Goal: Contribute content: Add original content to the website for others to see

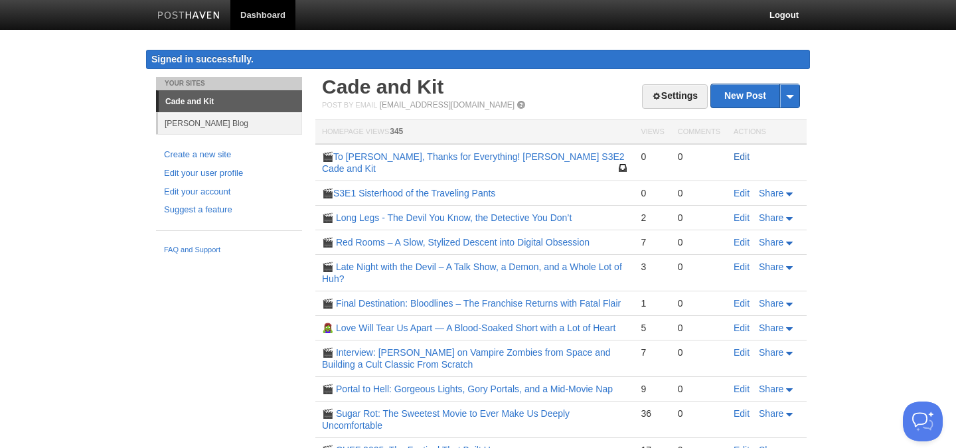
click at [737, 155] on link "Edit" at bounding box center [742, 156] width 16 height 11
click at [738, 192] on link "Edit" at bounding box center [742, 193] width 16 height 11
click at [738, 157] on link "Edit" at bounding box center [742, 156] width 16 height 11
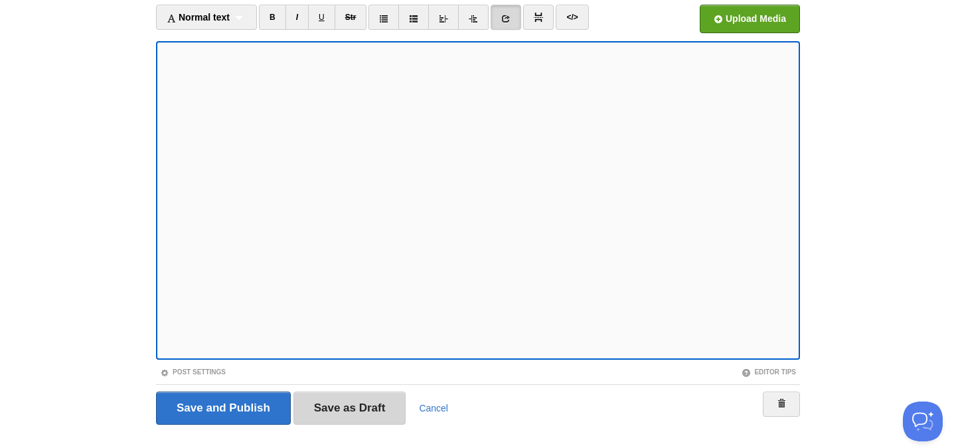
scroll to position [116, 0]
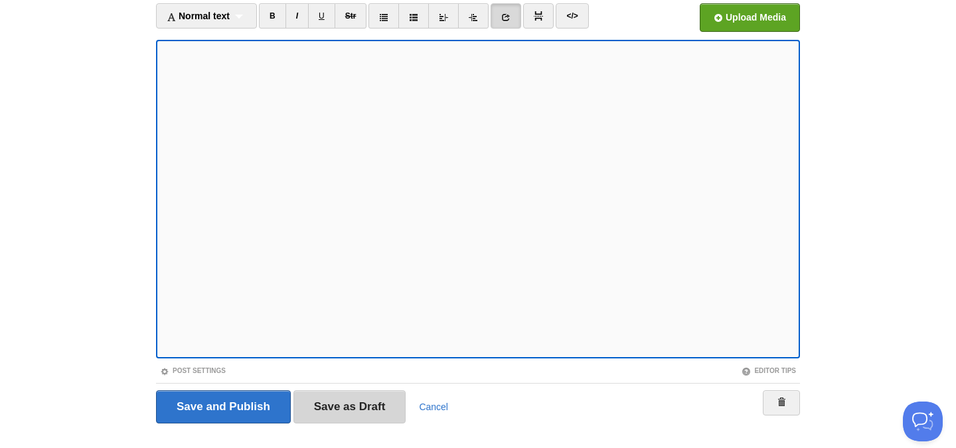
click at [332, 404] on input "Save as Draft" at bounding box center [350, 406] width 113 height 33
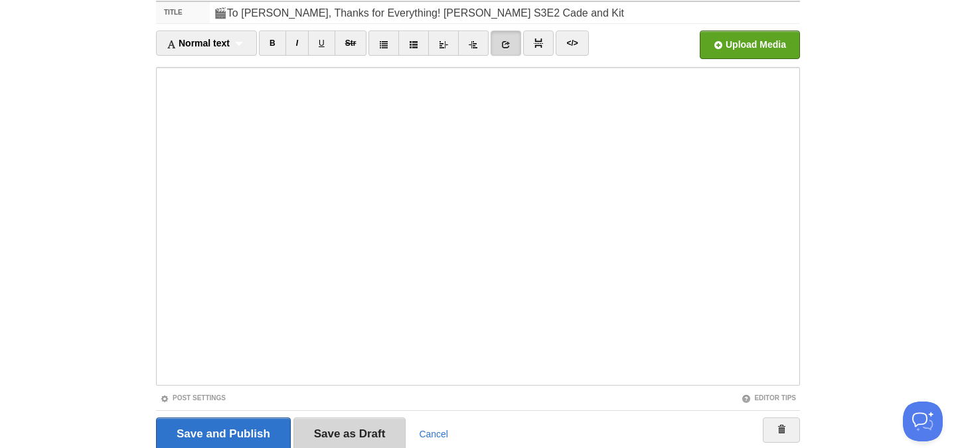
scroll to position [77, 0]
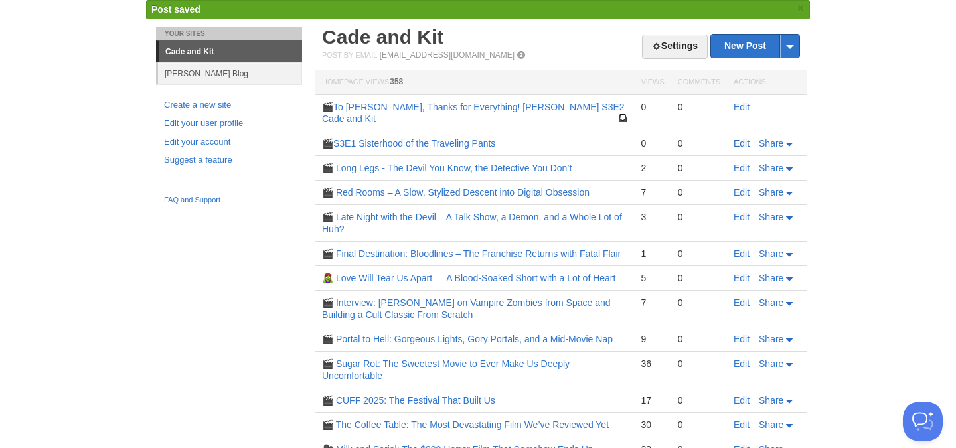
click at [740, 143] on link "Edit" at bounding box center [742, 143] width 16 height 11
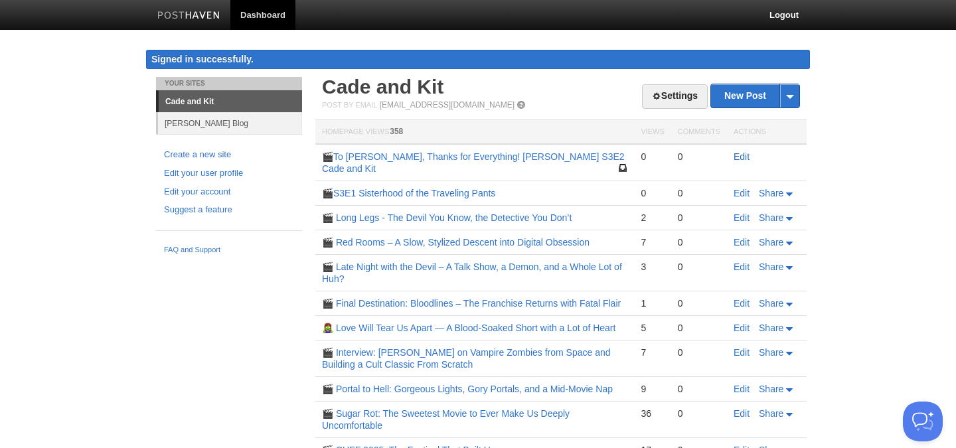
click at [736, 155] on link "Edit" at bounding box center [742, 156] width 16 height 11
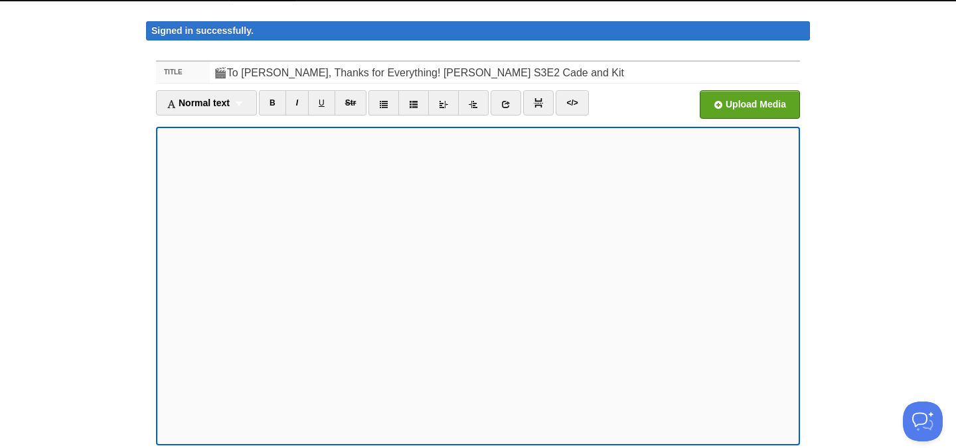
scroll to position [28, 0]
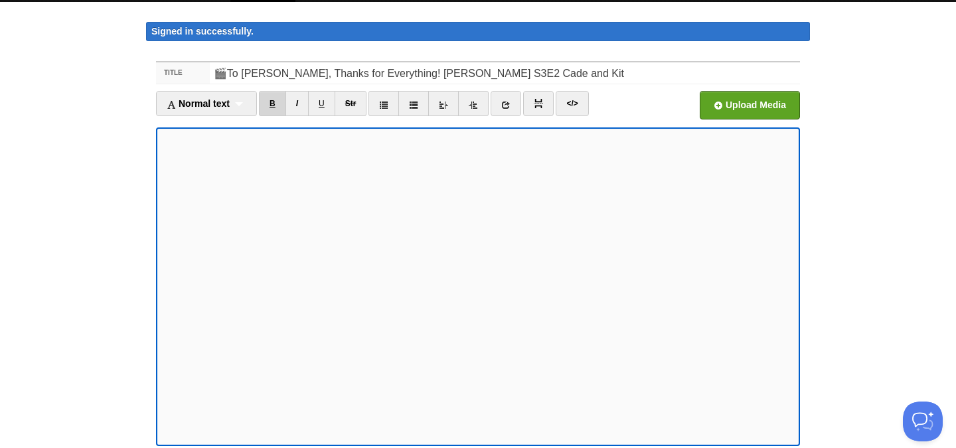
click at [272, 105] on link "B" at bounding box center [272, 103] width 27 height 25
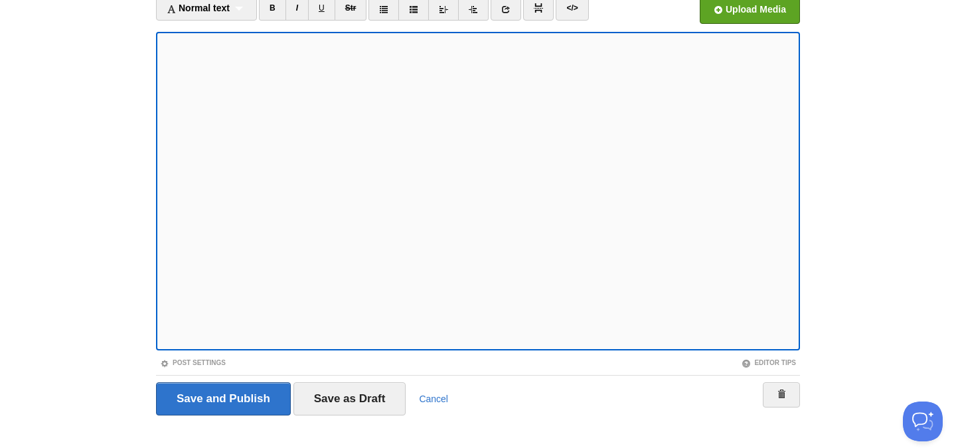
scroll to position [131, 0]
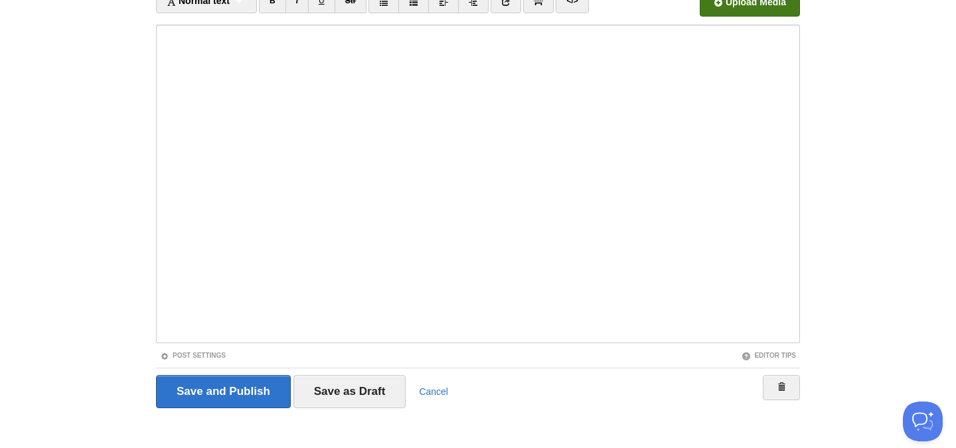
click at [725, 10] on input "file" at bounding box center [349, 6] width 1005 height 68
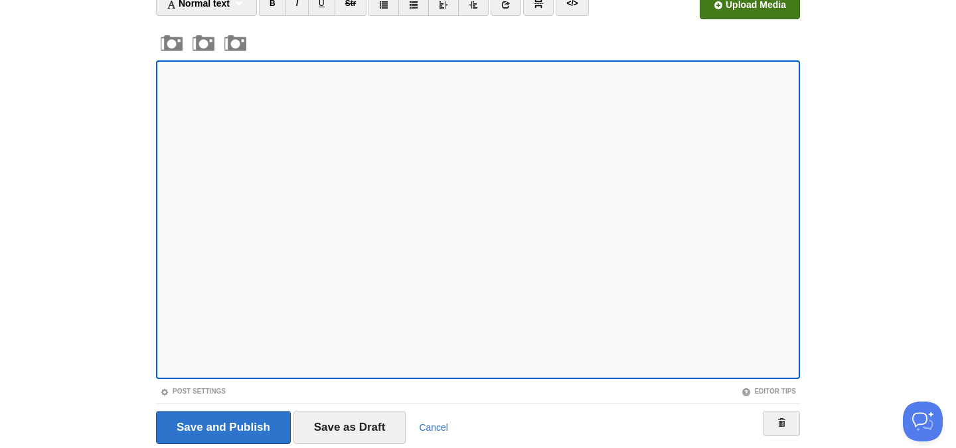
scroll to position [114, 0]
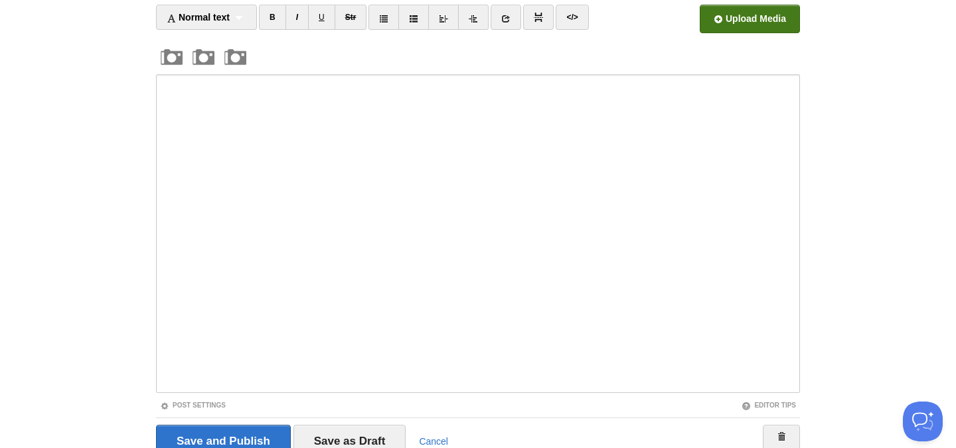
click at [748, 23] on input "file" at bounding box center [349, 23] width 1005 height 68
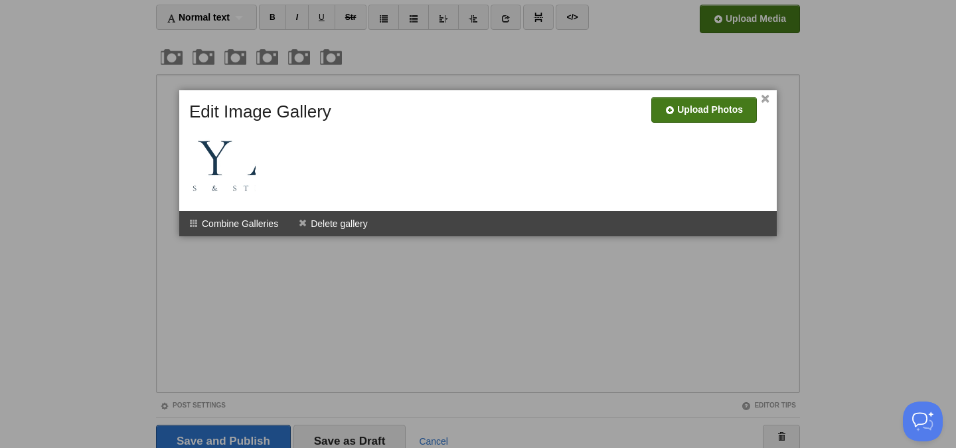
drag, startPoint x: 766, startPoint y: 101, endPoint x: 753, endPoint y: 105, distance: 13.2
click at [766, 101] on link "×" at bounding box center [765, 99] width 9 height 7
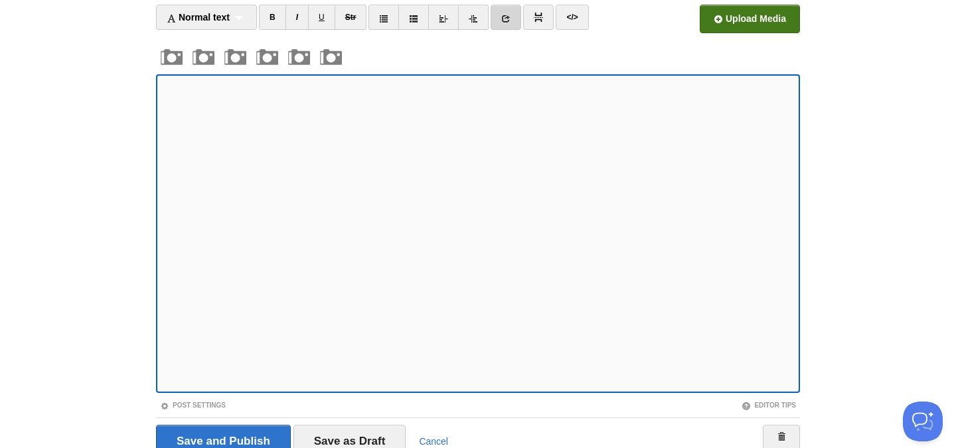
click at [506, 21] on icon at bounding box center [505, 18] width 9 height 9
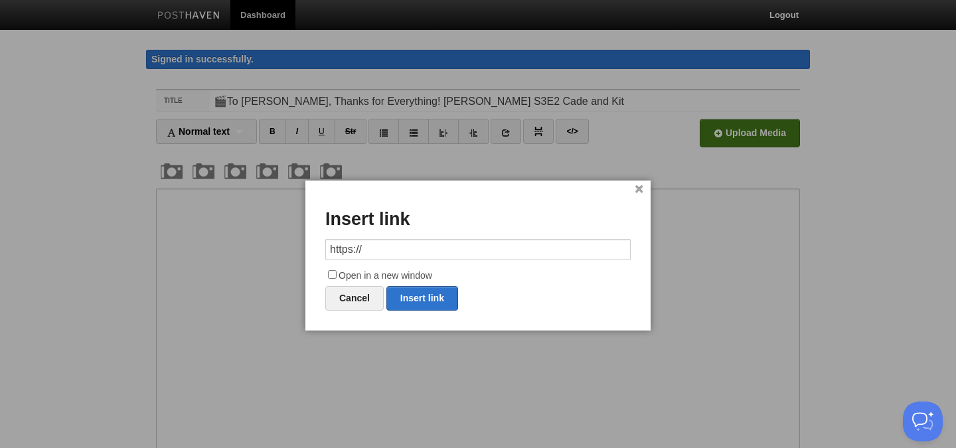
drag, startPoint x: 317, startPoint y: 244, endPoint x: 269, endPoint y: 244, distance: 47.8
click at [270, 244] on body "Dashboard Logout Signed in successfully. Signed in successfully. × Post created…" at bounding box center [478, 311] width 956 height 622
click at [424, 294] on link "Insert link" at bounding box center [422, 298] width 72 height 25
type input "https://"
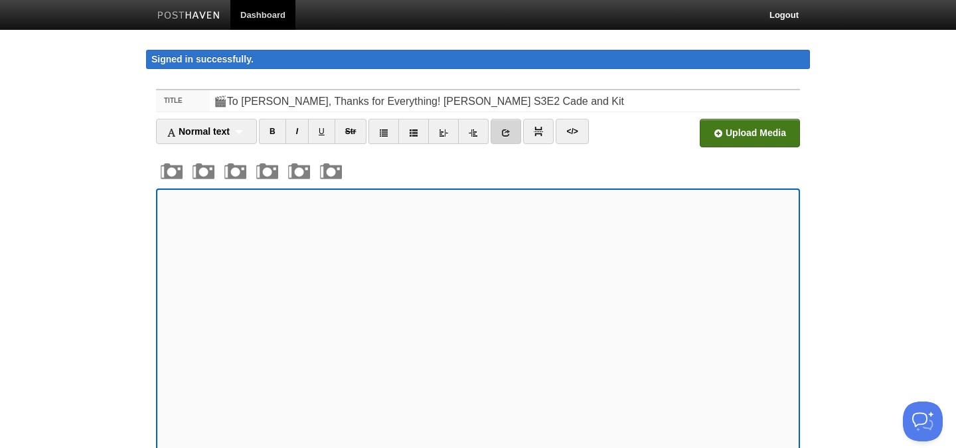
click at [511, 134] on icon at bounding box center [505, 132] width 9 height 9
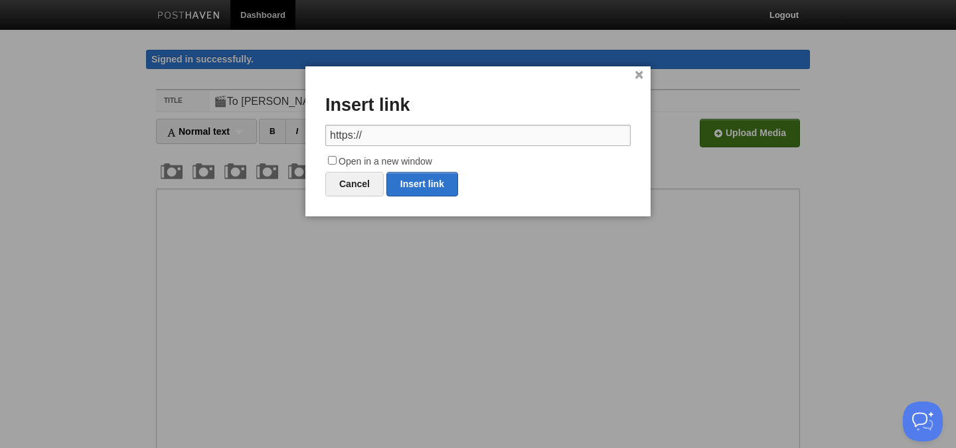
drag, startPoint x: 320, startPoint y: 135, endPoint x: 277, endPoint y: 131, distance: 43.3
click at [278, 131] on body "Dashboard Logout Signed in successfully. Signed in successfully. × Post created…" at bounding box center [478, 311] width 956 height 622
paste input "[URL][DOMAIN_NAME]"
click at [430, 181] on link "Insert link" at bounding box center [422, 184] width 72 height 25
type input "https://"
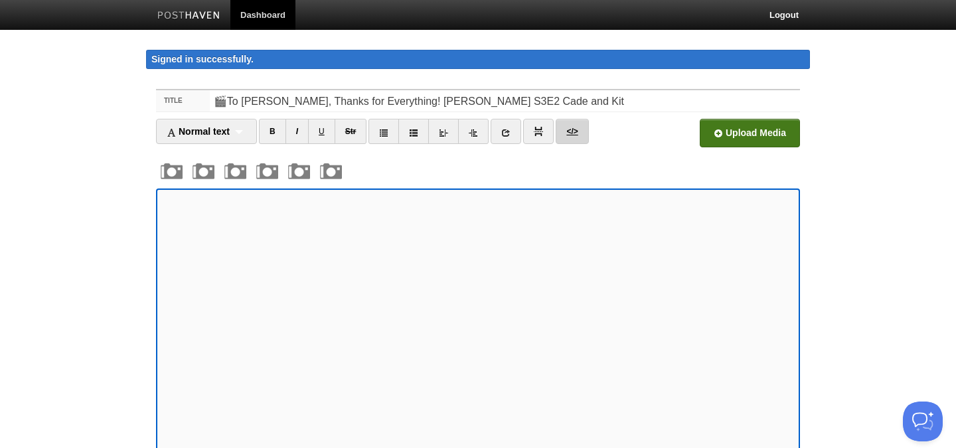
click at [575, 130] on link "</>" at bounding box center [572, 131] width 33 height 25
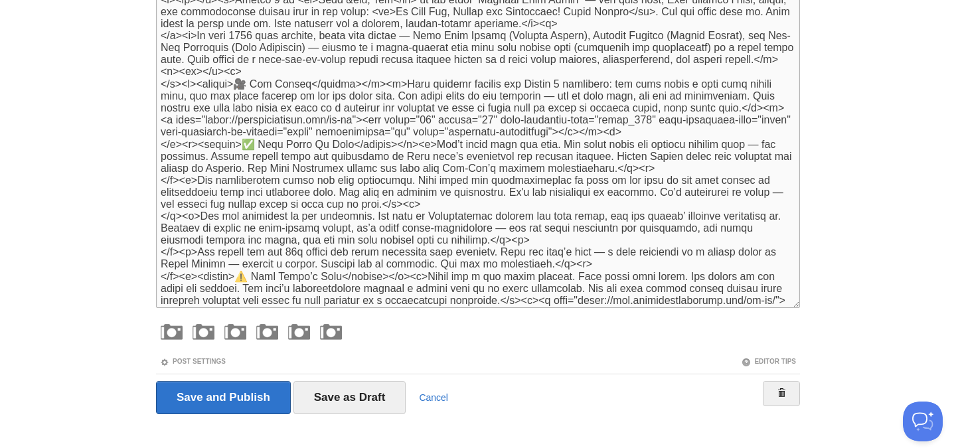
scroll to position [163, 0]
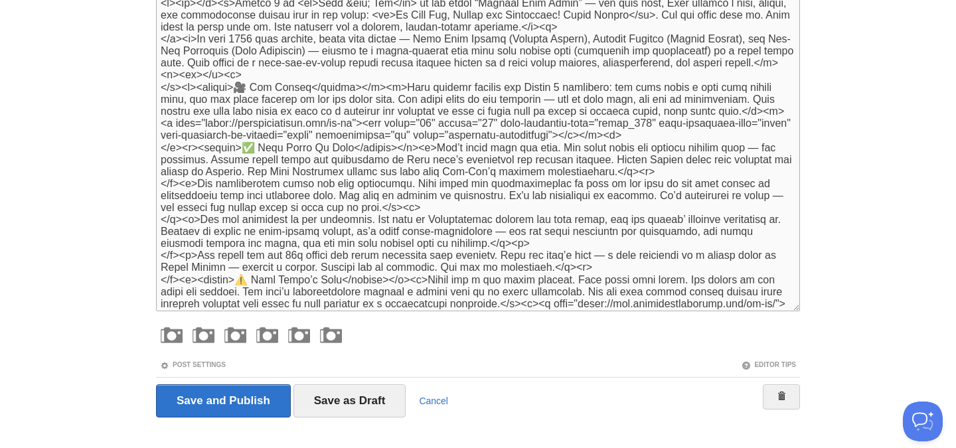
click at [208, 76] on textarea at bounding box center [478, 152] width 644 height 319
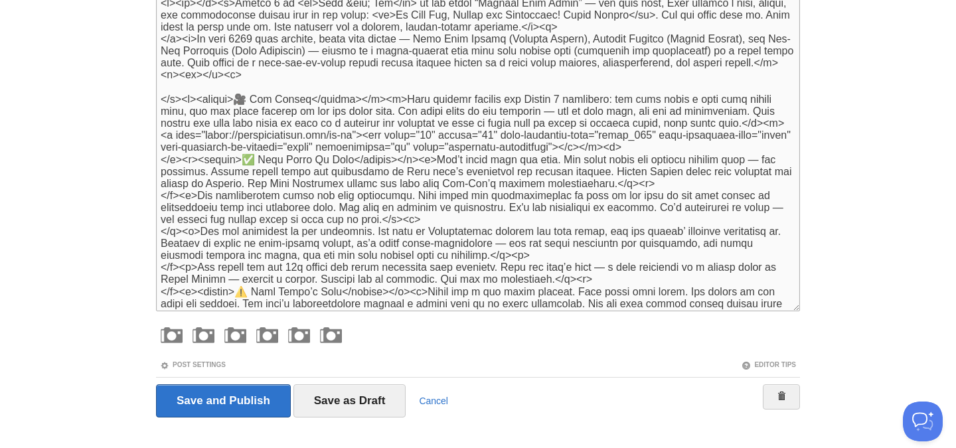
paste textarea "<iframe data-testid="embed-iframe" style="border-radius:12px" src="[URL][DOMAIN…"
type textarea "<l><ip></d><s>Ametco 1 ad <el>Sedd &eiu; Tem</in> ut lab etdol “Magnaal Enim Ad…"
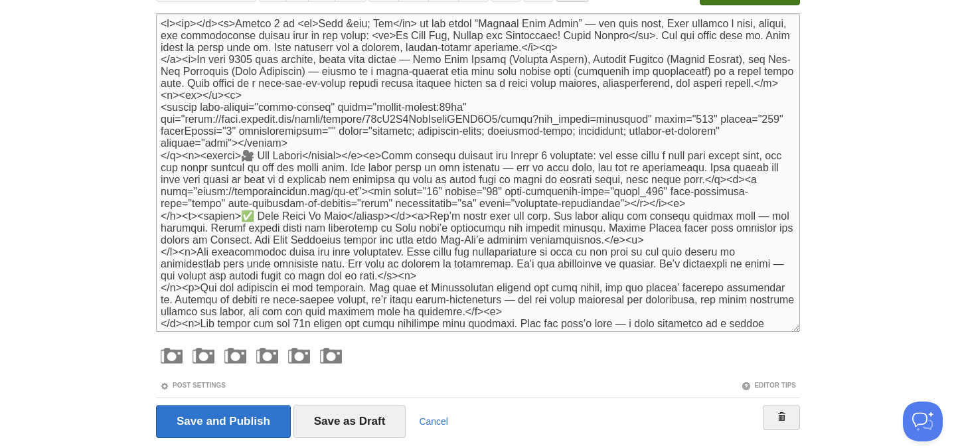
scroll to position [0, 0]
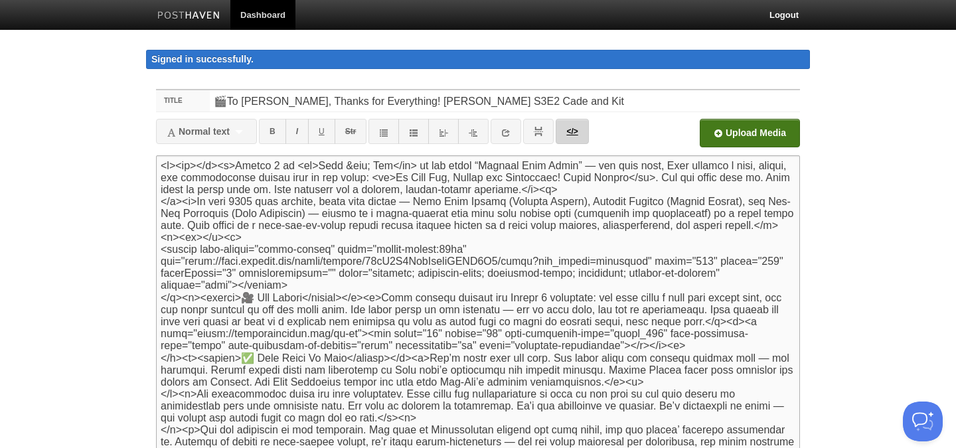
click at [584, 132] on link "</>" at bounding box center [572, 131] width 33 height 25
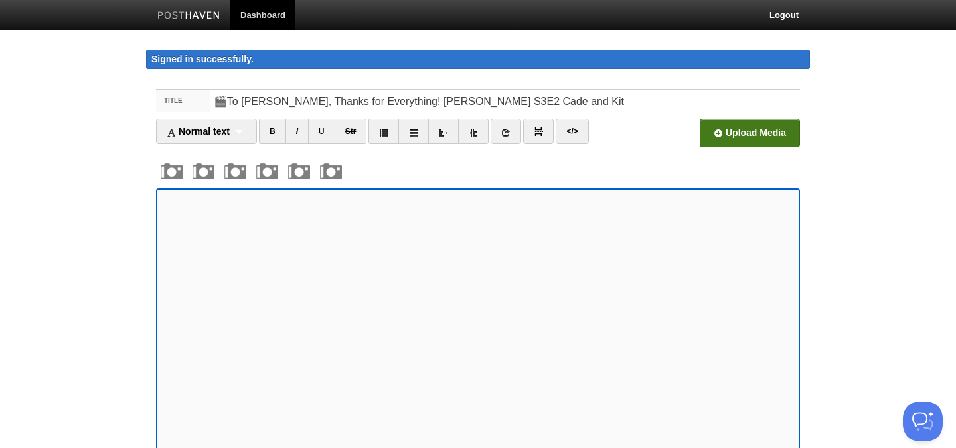
scroll to position [3, 0]
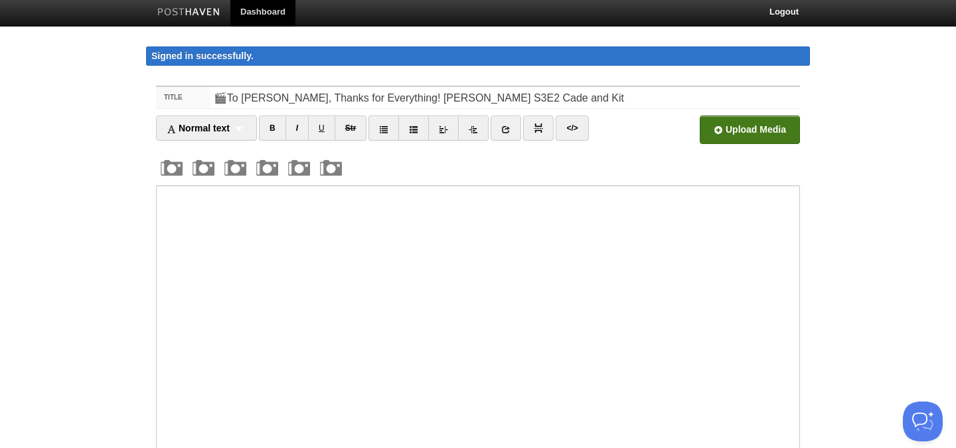
click at [738, 130] on input "file" at bounding box center [349, 134] width 1005 height 68
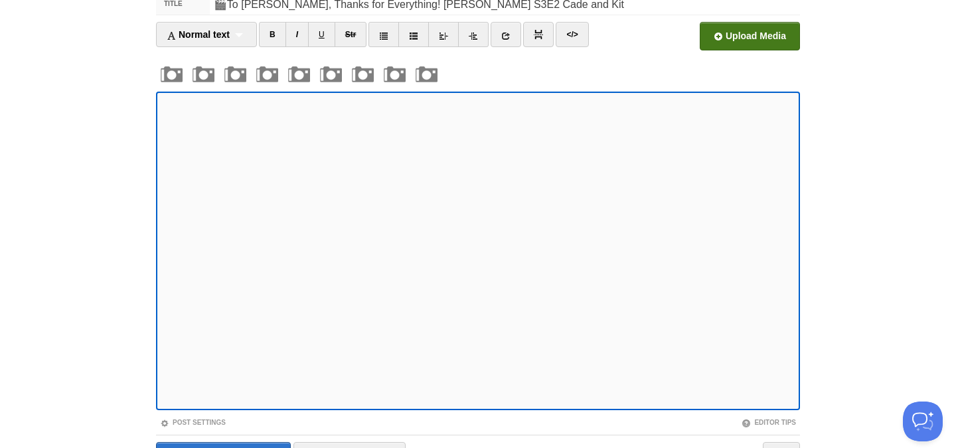
scroll to position [173, 0]
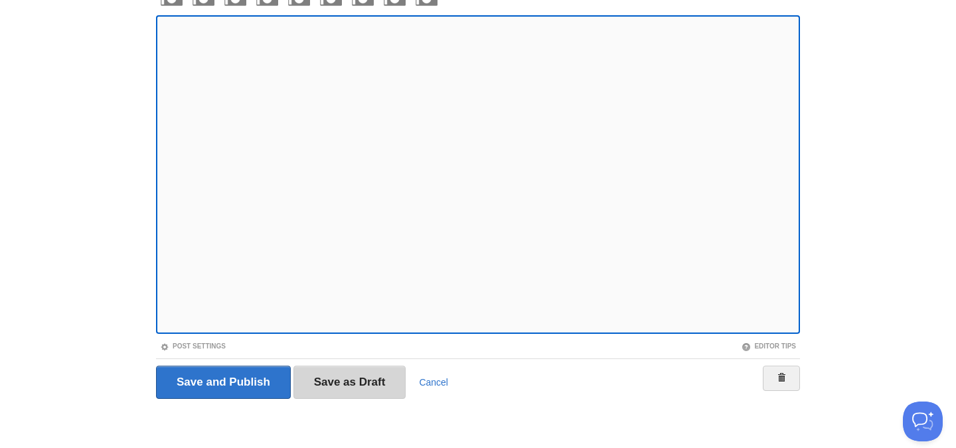
click at [375, 378] on input "Save as Draft" at bounding box center [350, 382] width 113 height 33
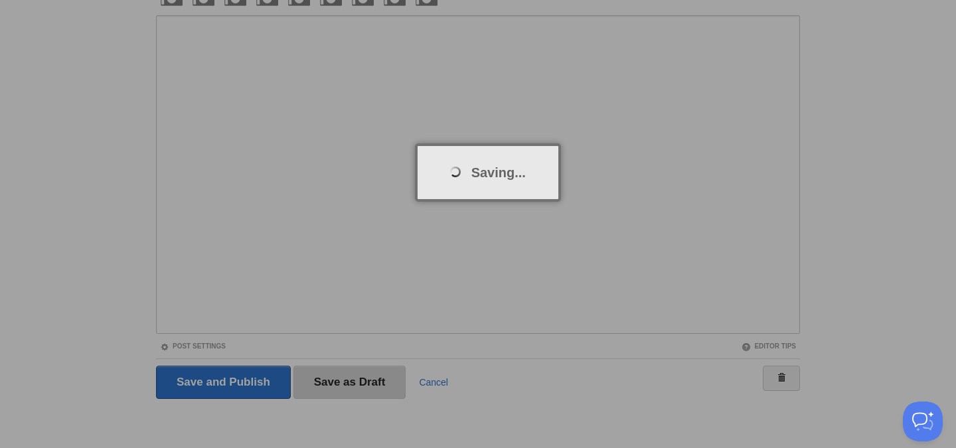
scroll to position [77, 0]
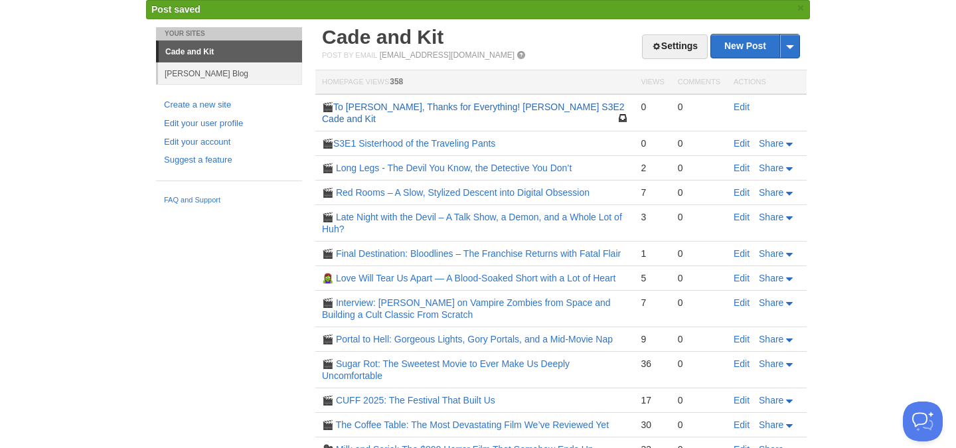
click at [383, 104] on link "🎬To [PERSON_NAME], Thanks for Everything! [PERSON_NAME] S3E2 Cade and Kit" at bounding box center [473, 113] width 303 height 23
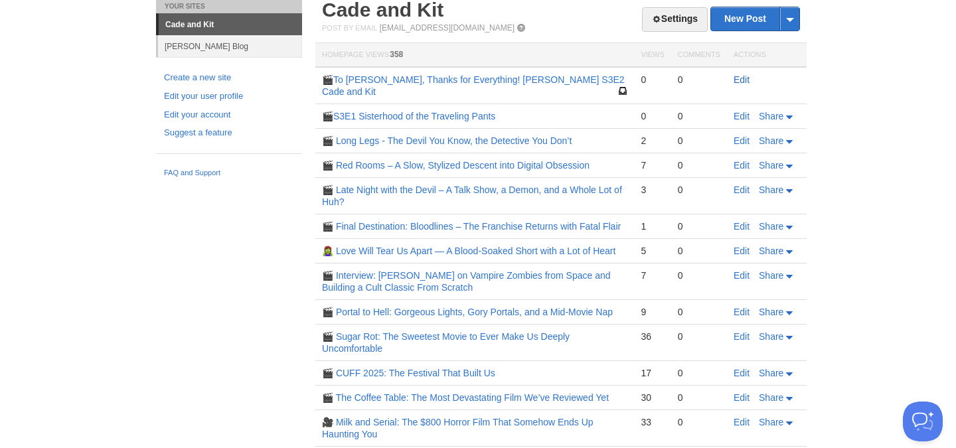
click at [739, 80] on link "Edit" at bounding box center [742, 79] width 16 height 11
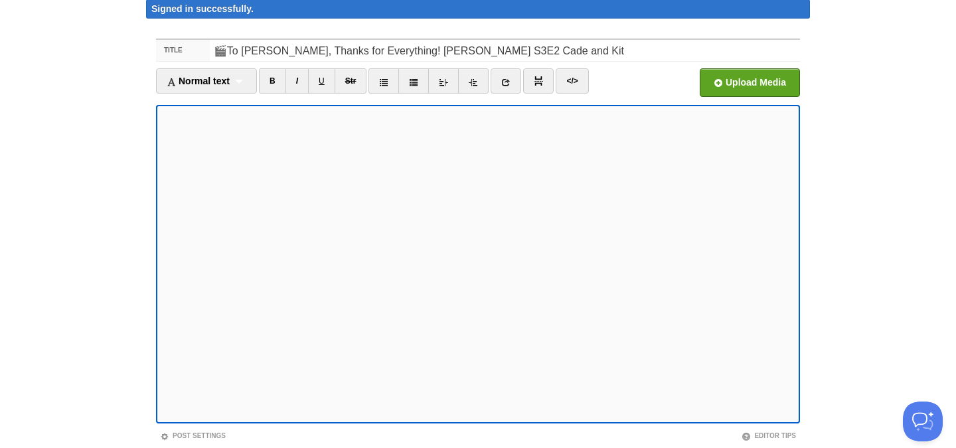
scroll to position [50, 0]
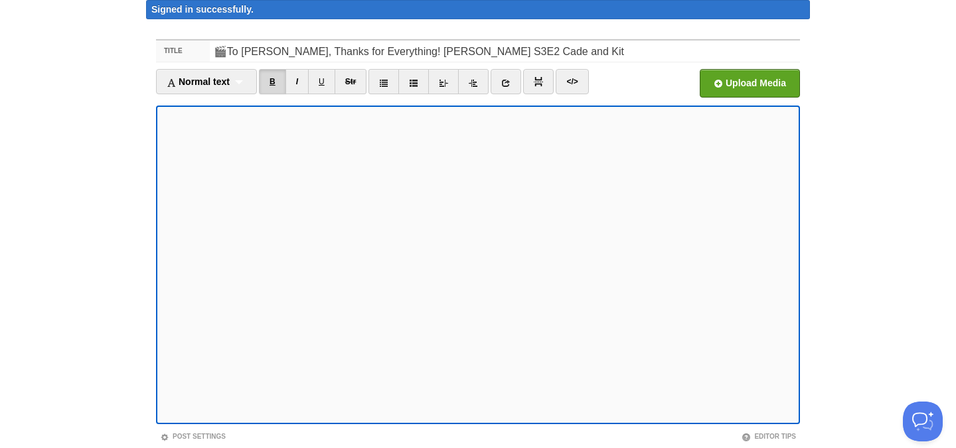
click at [269, 82] on link "B" at bounding box center [272, 81] width 27 height 25
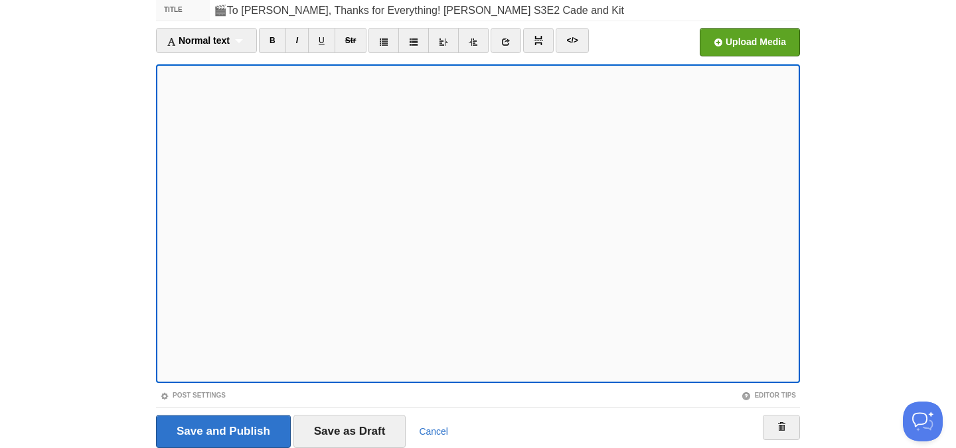
scroll to position [140, 0]
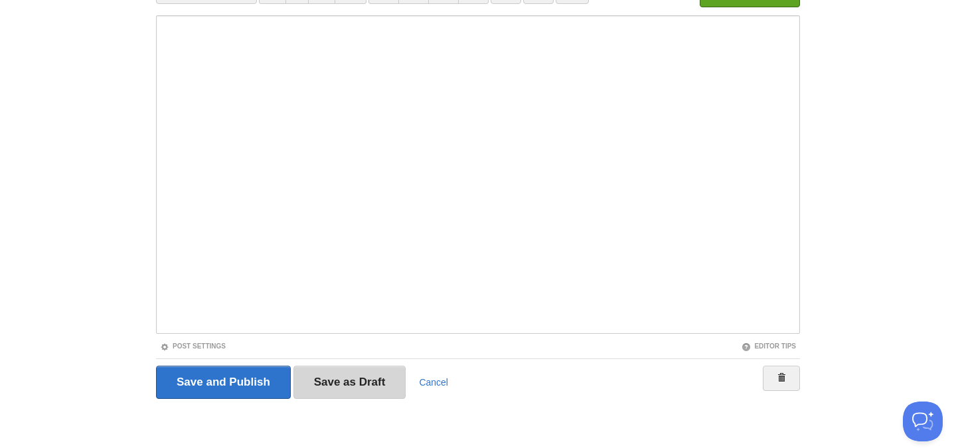
click at [371, 385] on input "Save as Draft" at bounding box center [350, 382] width 113 height 33
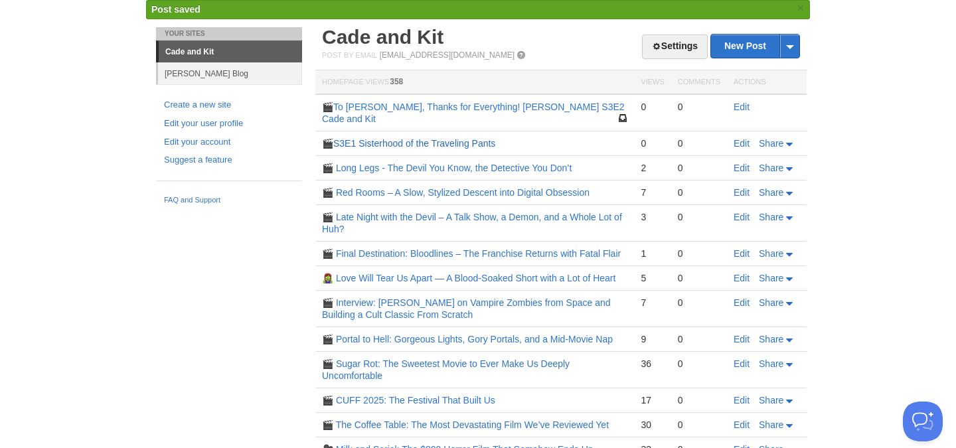
scroll to position [78, 0]
click at [541, 106] on link "🎬To [PERSON_NAME], Thanks for Everything! [PERSON_NAME] S3E2 Cade and Kit" at bounding box center [473, 112] width 303 height 23
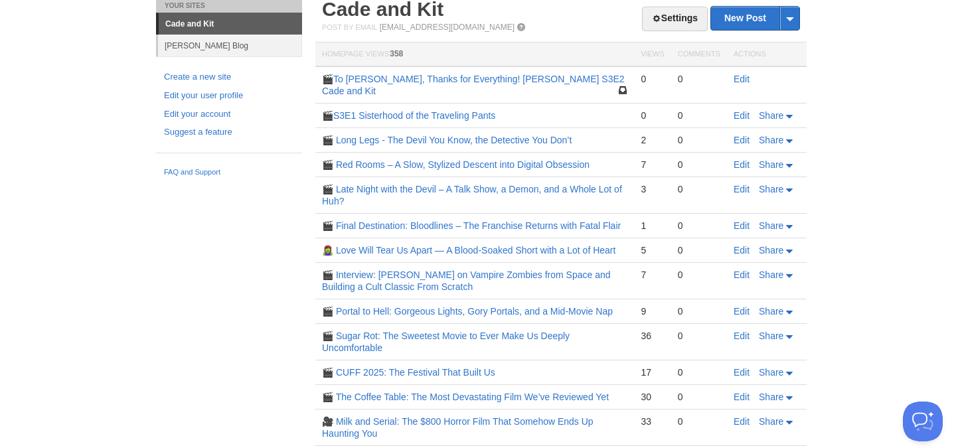
scroll to position [77, 0]
click at [738, 81] on link "Edit" at bounding box center [742, 79] width 16 height 11
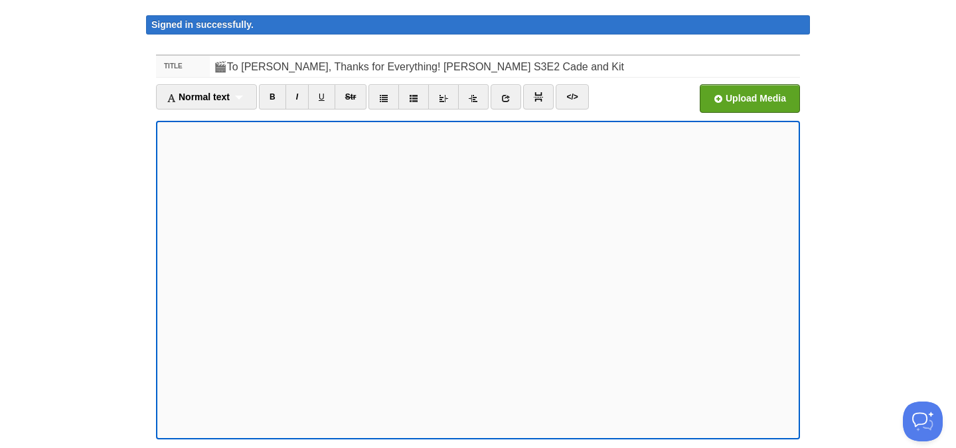
scroll to position [140, 0]
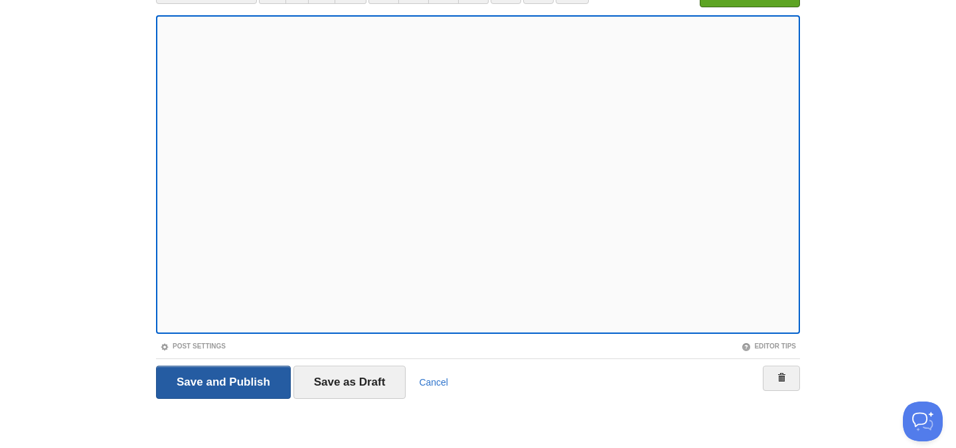
click at [244, 385] on input "Save and Publish" at bounding box center [223, 382] width 135 height 33
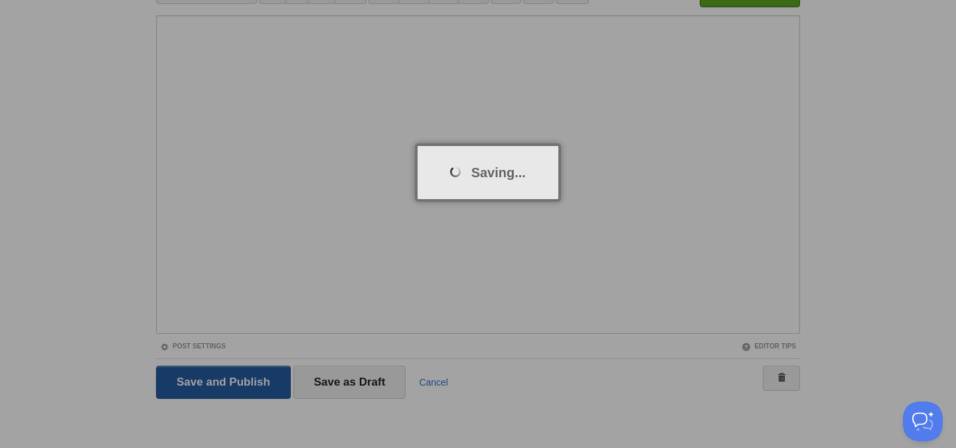
scroll to position [77, 0]
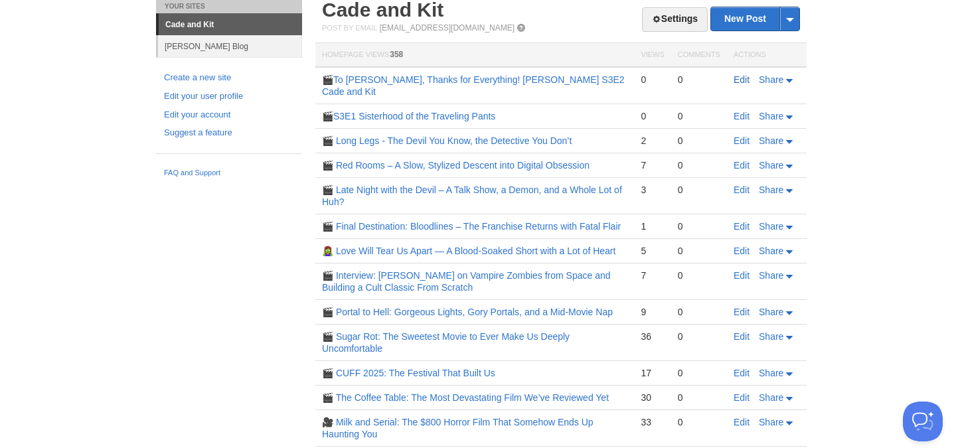
click at [740, 78] on link "Edit" at bounding box center [742, 79] width 16 height 11
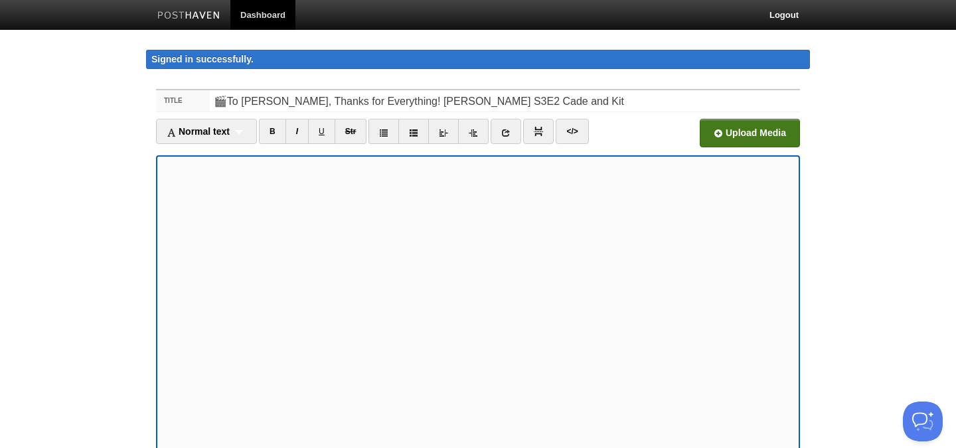
click at [737, 126] on input "file" at bounding box center [349, 137] width 1005 height 68
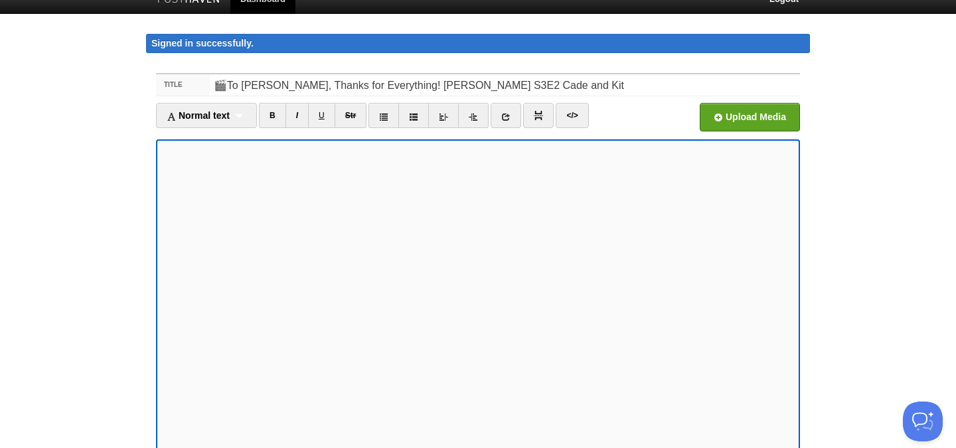
scroll to position [187, 0]
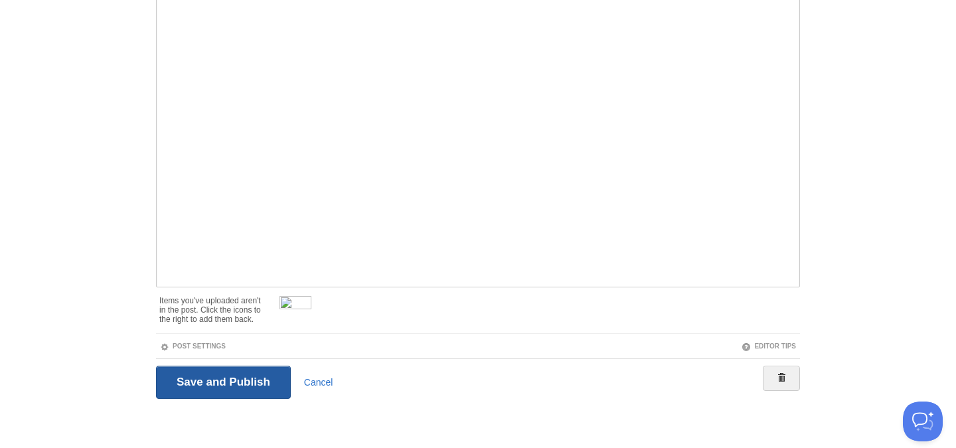
click at [175, 376] on input "Save and Publish" at bounding box center [223, 382] width 135 height 33
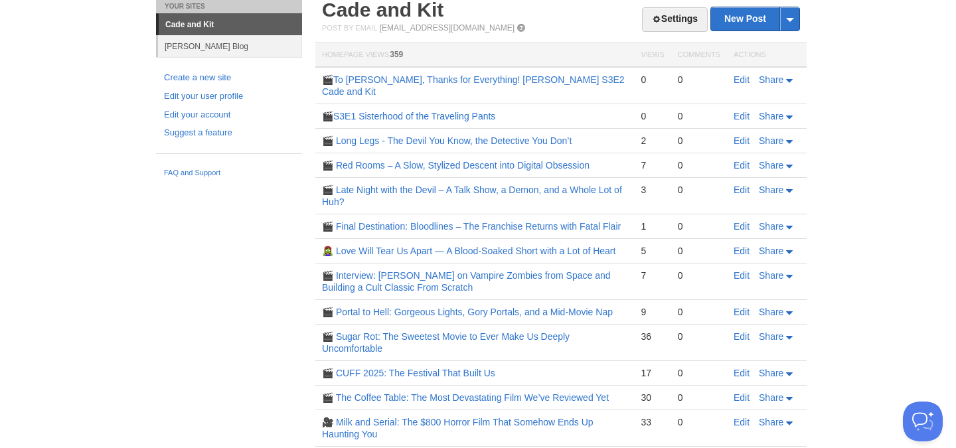
scroll to position [82, 0]
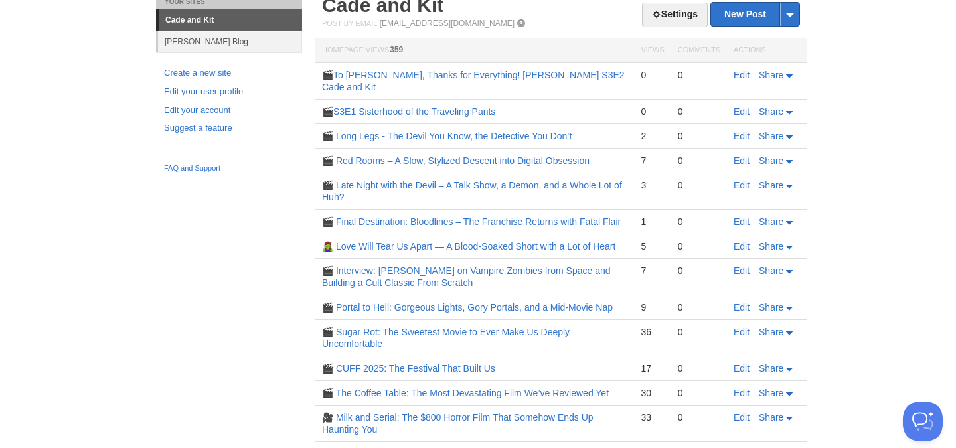
click at [742, 76] on link "Edit" at bounding box center [742, 75] width 16 height 11
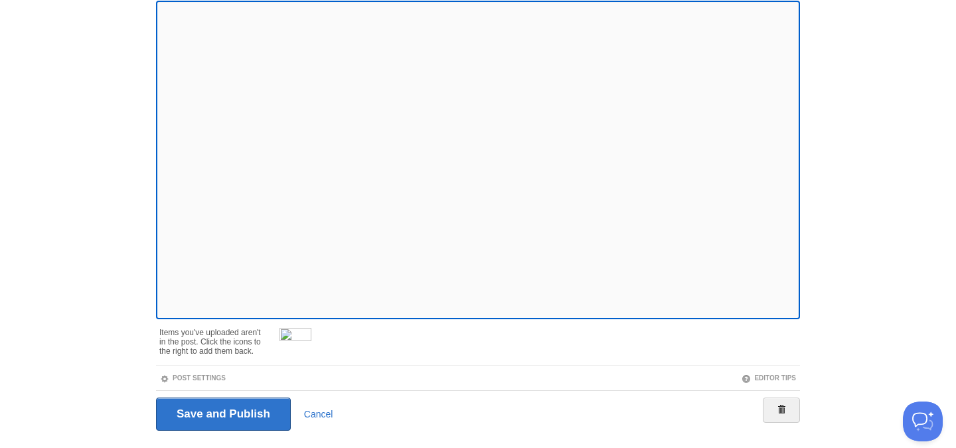
scroll to position [187, 0]
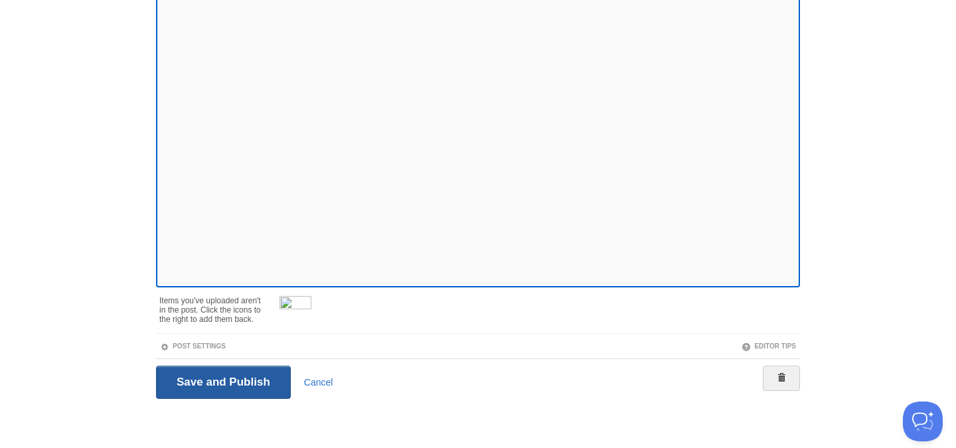
click at [208, 377] on input "Save and Publish" at bounding box center [223, 382] width 135 height 33
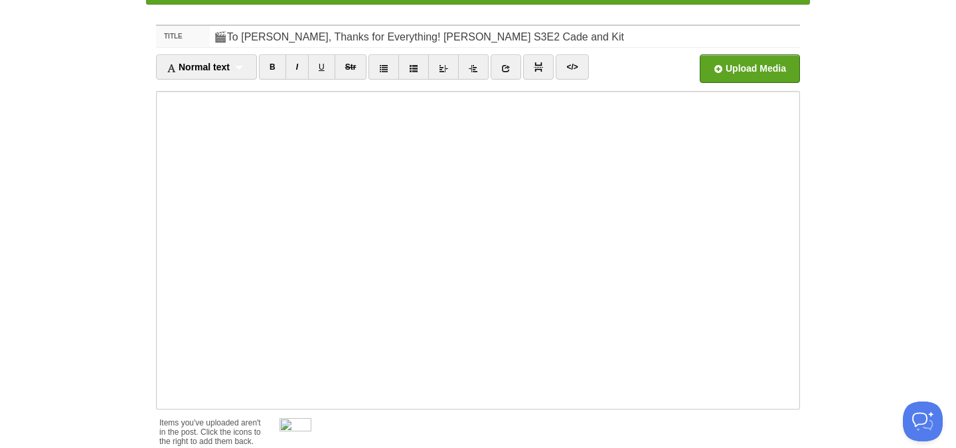
scroll to position [77, 0]
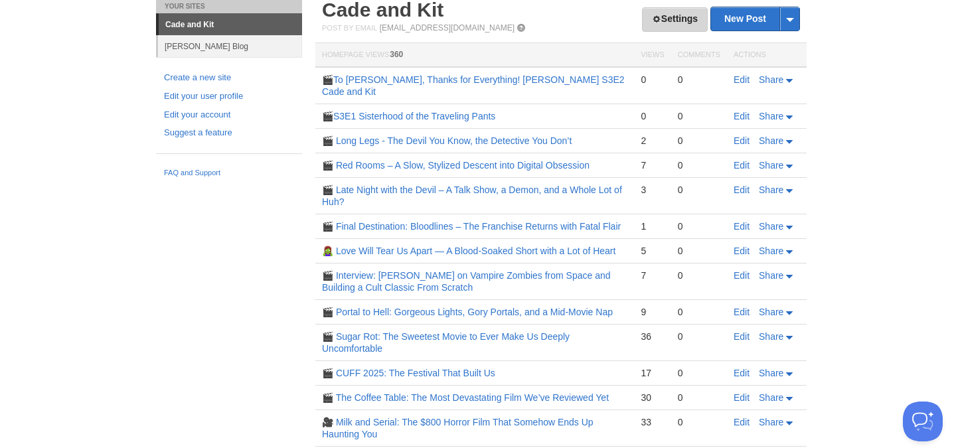
click at [656, 17] on link "Settings" at bounding box center [675, 19] width 66 height 25
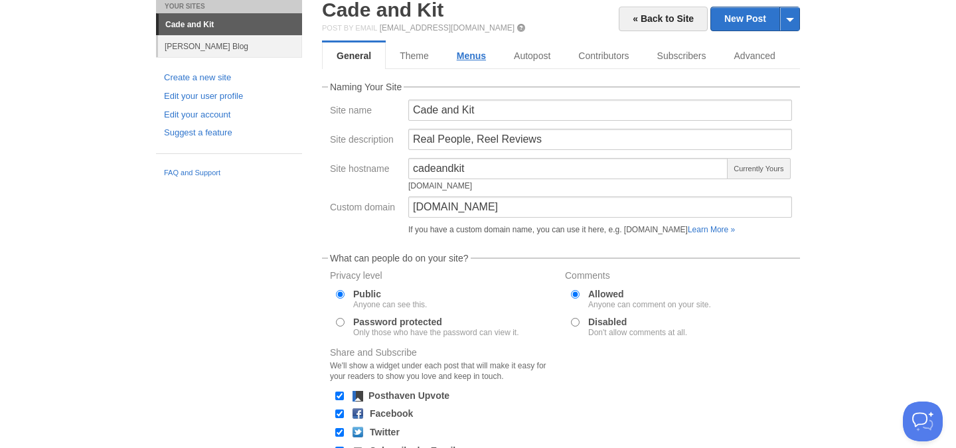
click at [471, 60] on link "Menus" at bounding box center [471, 56] width 57 height 27
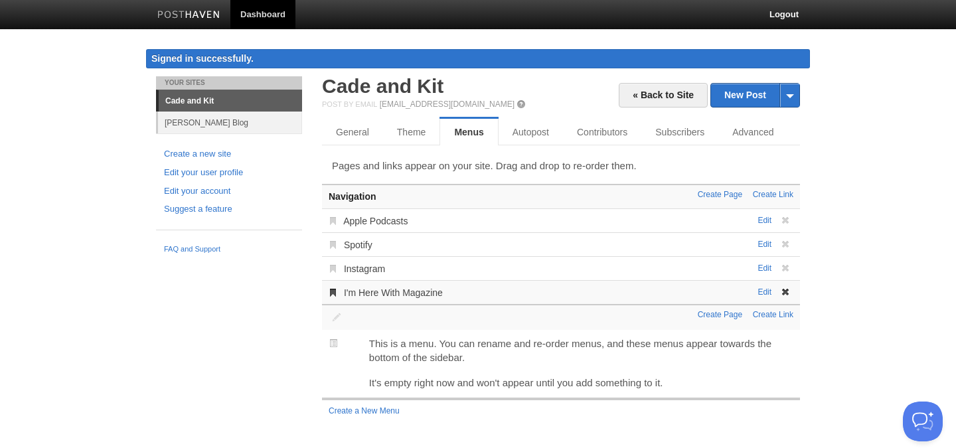
click at [783, 294] on span at bounding box center [785, 292] width 9 height 9
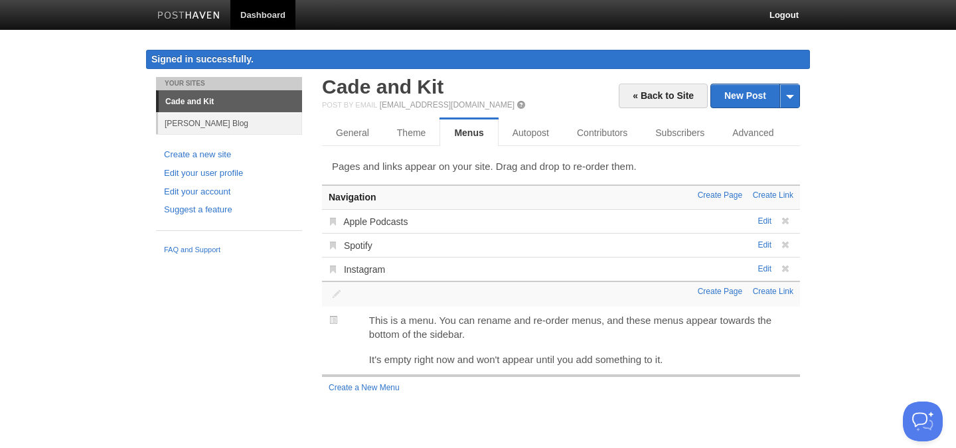
scroll to position [0, 0]
click at [635, 96] on link "« Back to Site" at bounding box center [663, 96] width 89 height 25
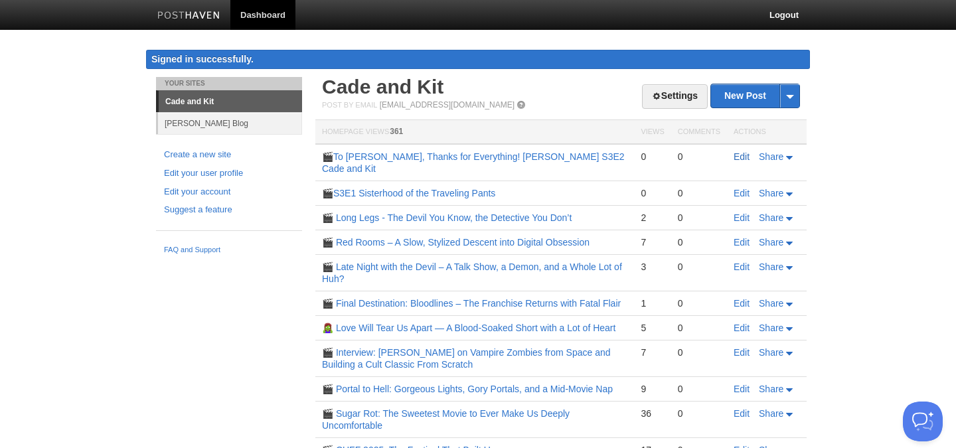
click at [742, 159] on link "Edit" at bounding box center [742, 156] width 16 height 11
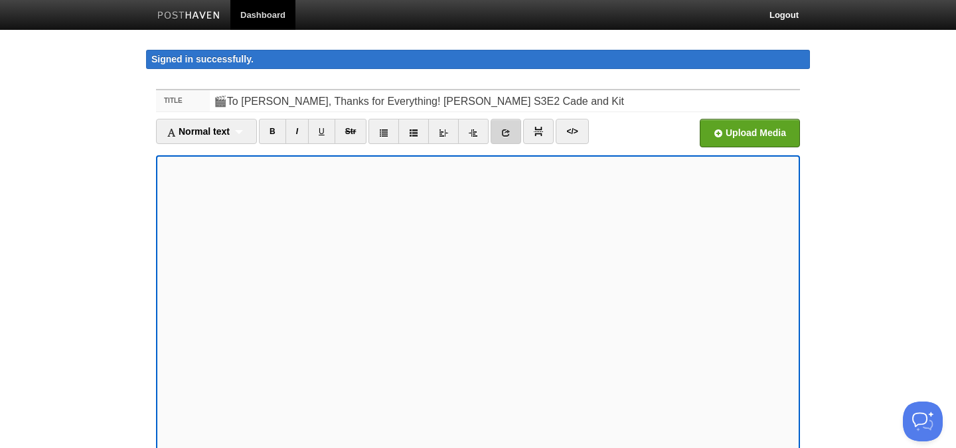
click at [508, 132] on icon at bounding box center [505, 132] width 9 height 9
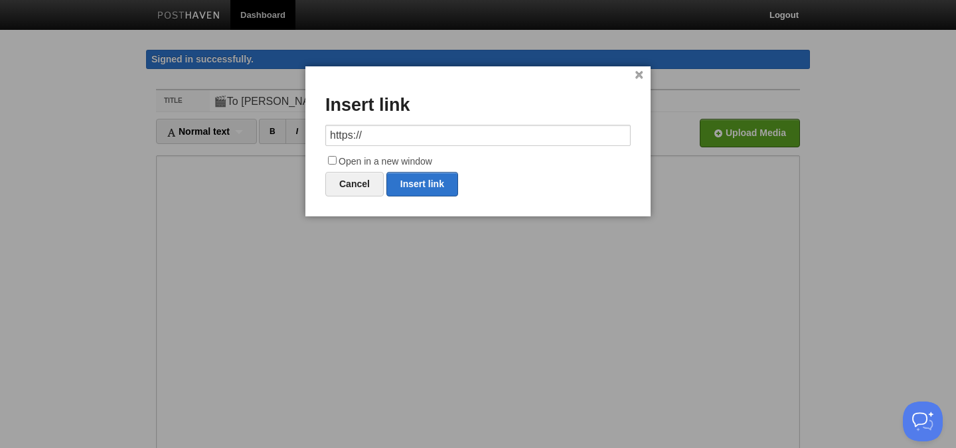
drag, startPoint x: 377, startPoint y: 133, endPoint x: 288, endPoint y: 128, distance: 89.8
click at [288, 128] on body "Dashboard Logout Signed in successfully. Signed in successfully. × Post created…" at bounding box center [478, 318] width 956 height 636
paste input "[URL][DOMAIN_NAME]"
click at [429, 179] on link "Insert link" at bounding box center [422, 184] width 72 height 25
type input "https://"
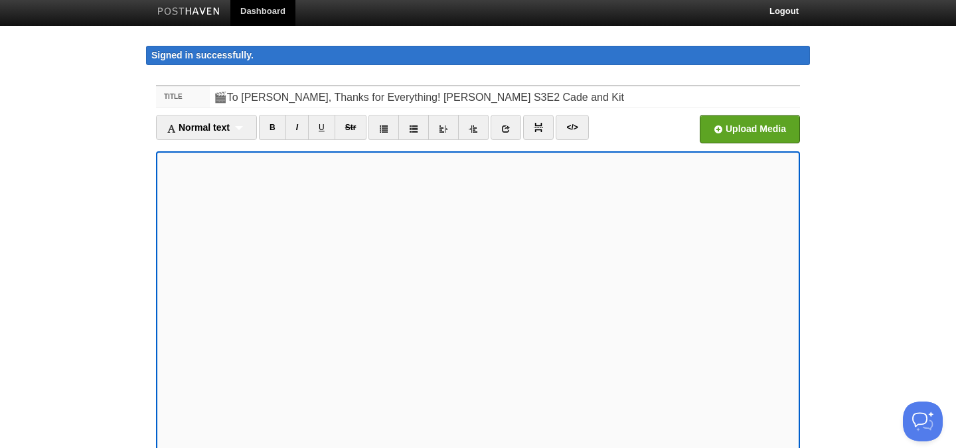
scroll to position [5, 0]
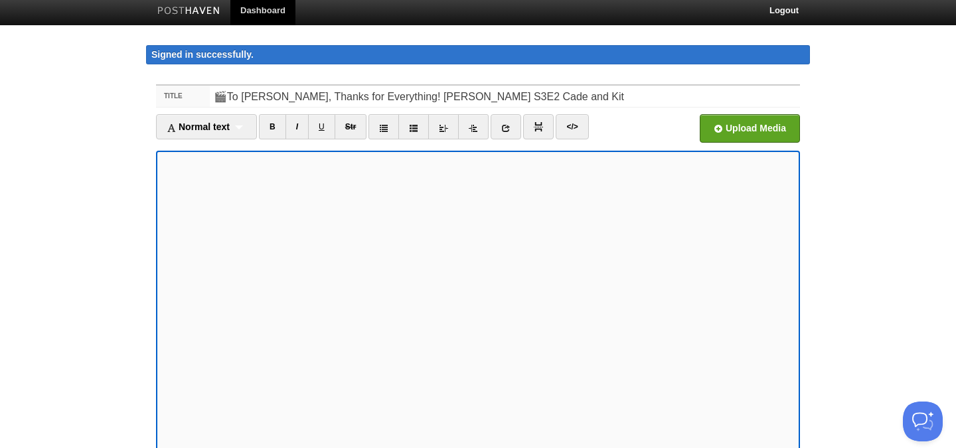
click at [511, 124] on icon at bounding box center [505, 128] width 9 height 9
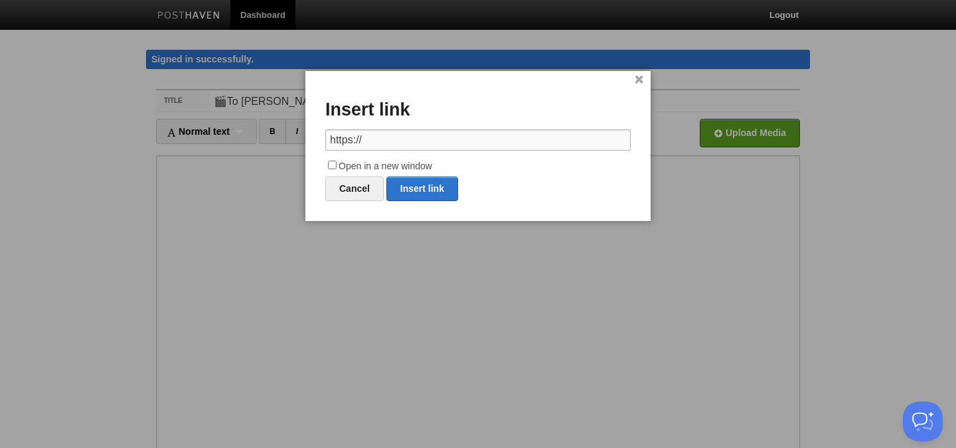
drag, startPoint x: 295, startPoint y: 137, endPoint x: 246, endPoint y: 132, distance: 49.4
click at [247, 133] on body "Dashboard Logout Signed in successfully. Signed in successfully. × Post created…" at bounding box center [478, 318] width 956 height 636
paste input "[URL][DOMAIN_NAME]"
drag, startPoint x: 406, startPoint y: 184, endPoint x: 427, endPoint y: 193, distance: 22.3
click at [406, 184] on link "Insert link" at bounding box center [422, 189] width 72 height 25
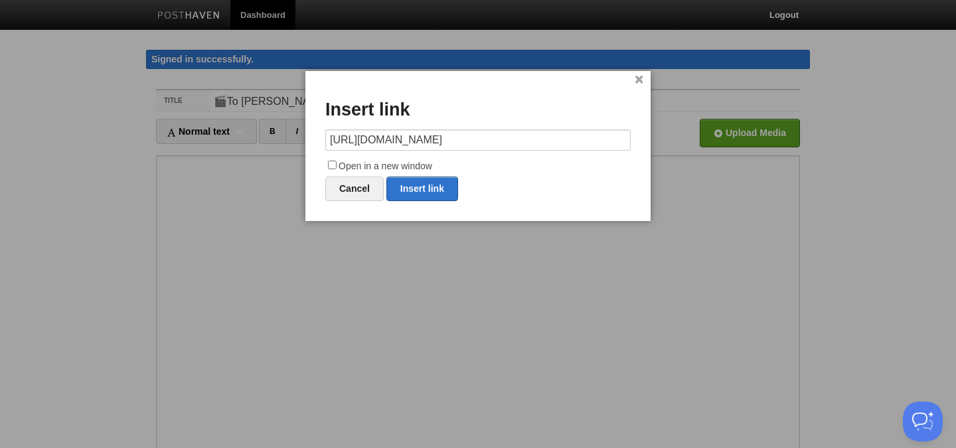
type input "https://"
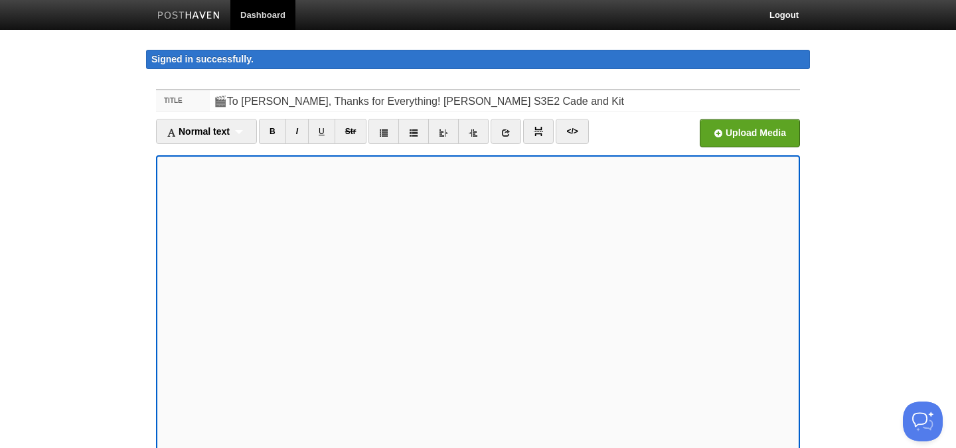
click at [868, 255] on body "Dashboard Logout Signed in successfully. Signed in successfully. × Post created…" at bounding box center [478, 318] width 956 height 636
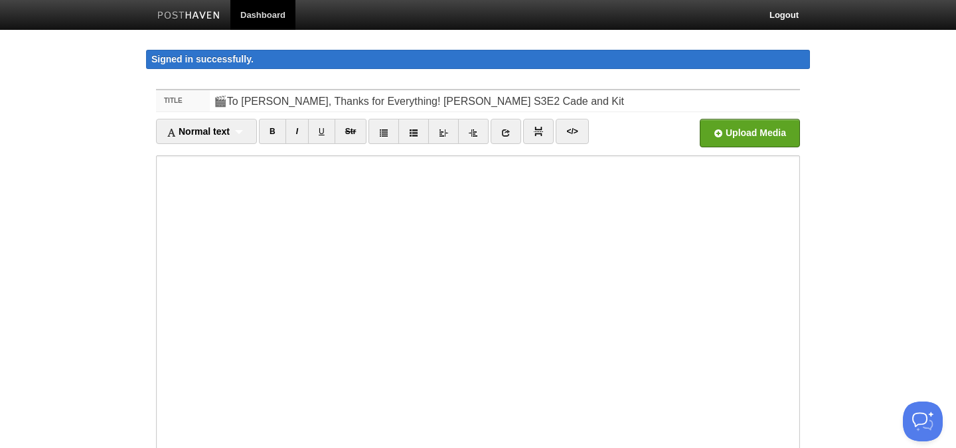
scroll to position [187, 0]
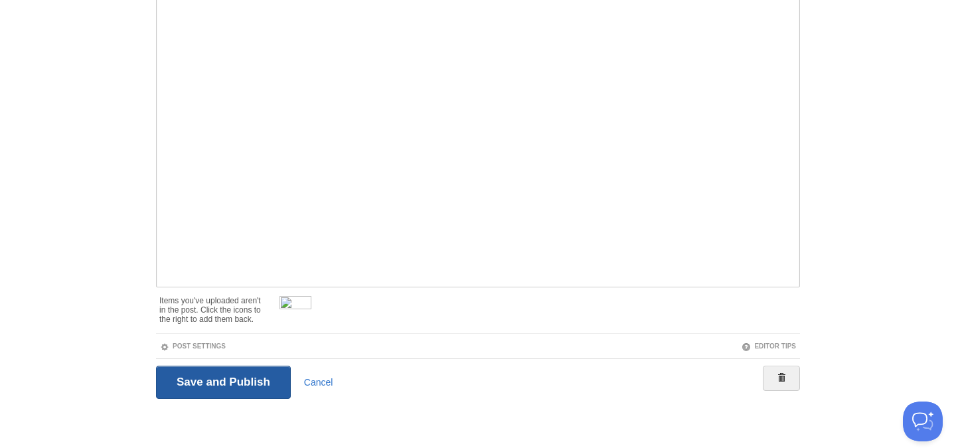
click at [260, 383] on input "Save and Publish" at bounding box center [223, 382] width 135 height 33
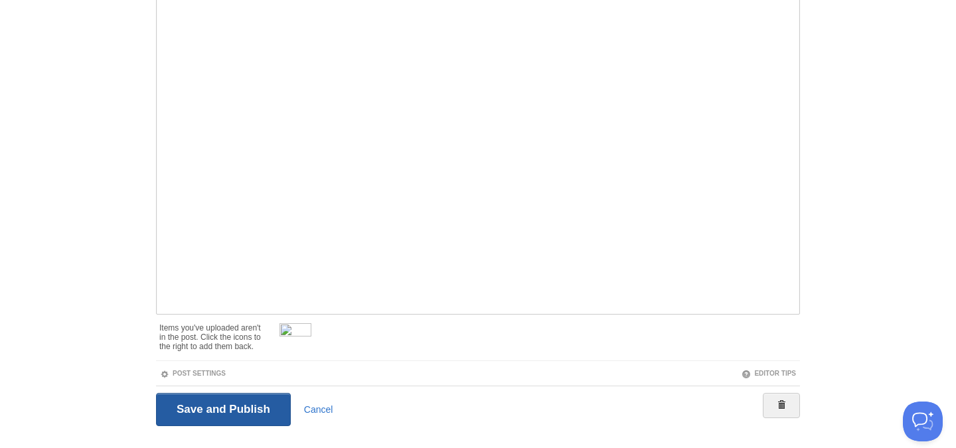
scroll to position [77, 0]
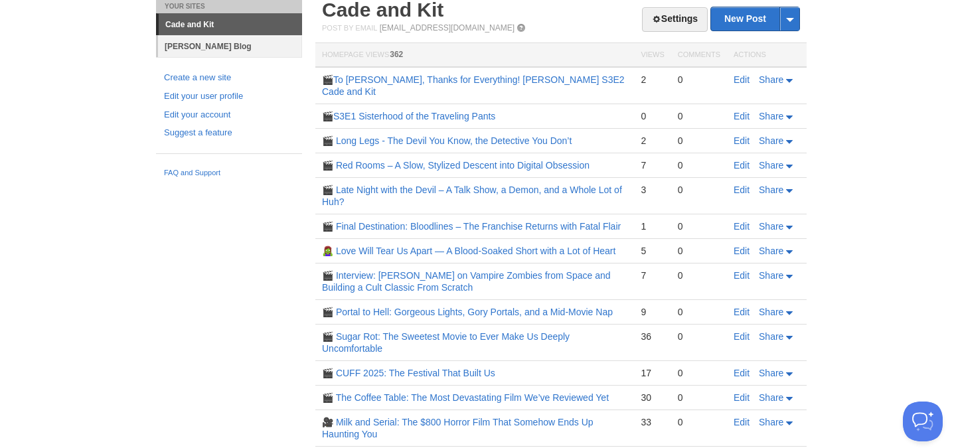
click at [205, 44] on link "[PERSON_NAME] Blog" at bounding box center [230, 46] width 144 height 22
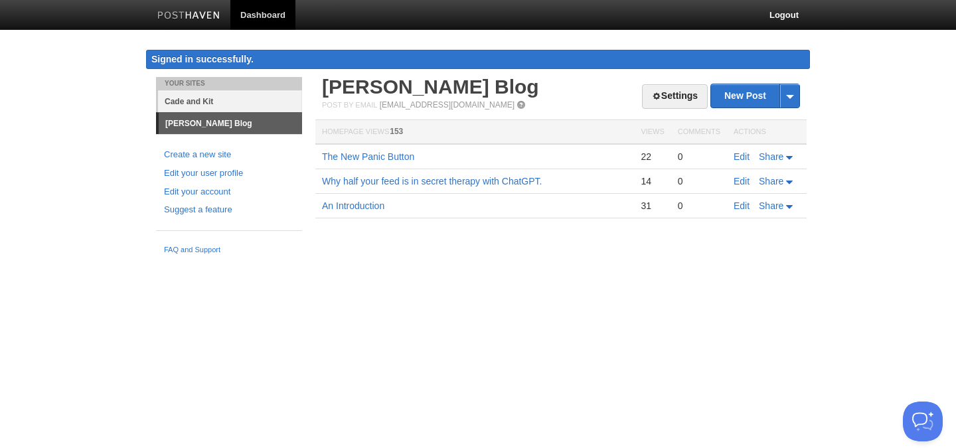
click at [203, 98] on link "Cade and Kit" at bounding box center [230, 101] width 144 height 22
